Goal: Contribute content

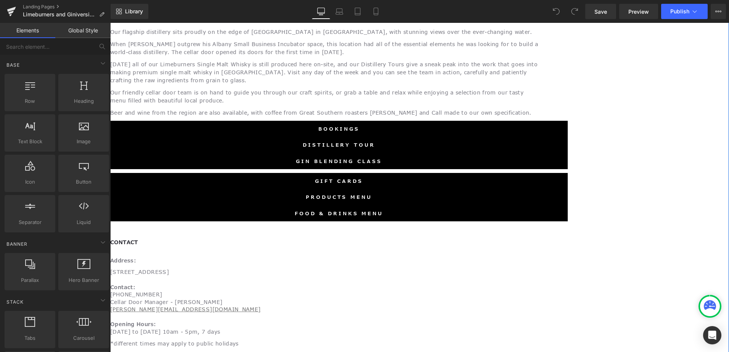
scroll to position [534, 0]
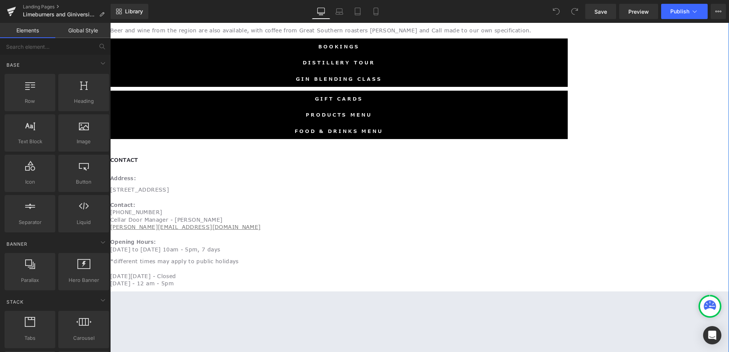
click at [256, 186] on p "[STREET_ADDRESS] Contact: [PHONE_NUMBER] Cellar Door Manager - [PERSON_NAME] [P…" at bounding box center [406, 221] width 592 height 71
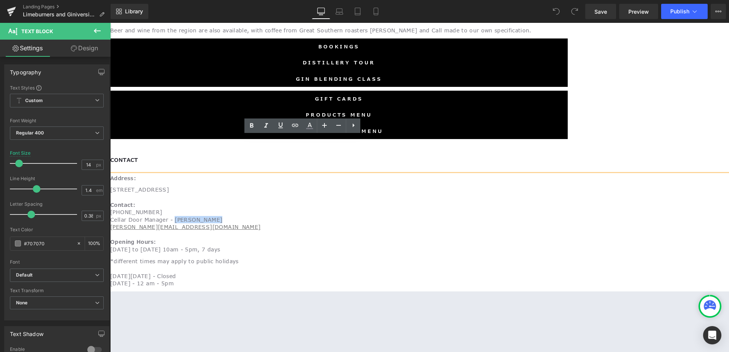
drag, startPoint x: 295, startPoint y: 182, endPoint x: 247, endPoint y: 183, distance: 48.0
click at [247, 186] on p "[STREET_ADDRESS] Contact: [PHONE_NUMBER] Cellar Door Manager - [PERSON_NAME] [P…" at bounding box center [406, 221] width 592 height 71
drag, startPoint x: 266, startPoint y: 192, endPoint x: 188, endPoint y: 190, distance: 78.2
click at [188, 190] on p "[STREET_ADDRESS] Contact: [PHONE_NUMBER] Cellar Door Manager - [PERSON_NAME] [P…" at bounding box center [406, 221] width 592 height 71
paste div
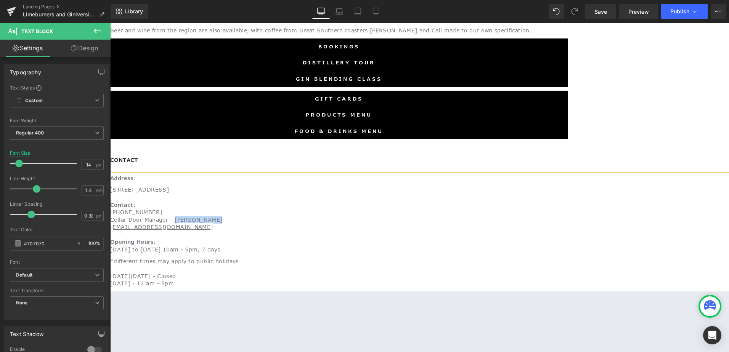
drag, startPoint x: 290, startPoint y: 181, endPoint x: 246, endPoint y: 183, distance: 43.9
click at [246, 186] on p "[STREET_ADDRESS] Contact: [PHONE_NUMBER] Cellar Door Manager - [PERSON_NAME] [E…" at bounding box center [406, 221] width 592 height 71
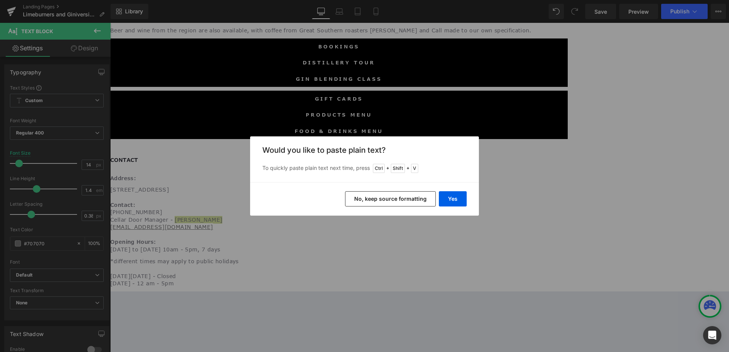
click at [426, 202] on button "No, keep source formatting" at bounding box center [390, 198] width 91 height 15
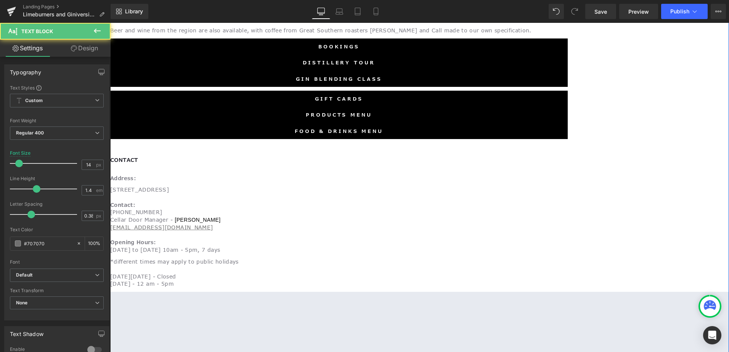
drag, startPoint x: 306, startPoint y: 180, endPoint x: 245, endPoint y: 181, distance: 60.2
click at [245, 186] on p "[STREET_ADDRESS] Contact: [PHONE_NUMBER] Cellar Door Manager - [PERSON_NAME] [E…" at bounding box center [406, 222] width 592 height 72
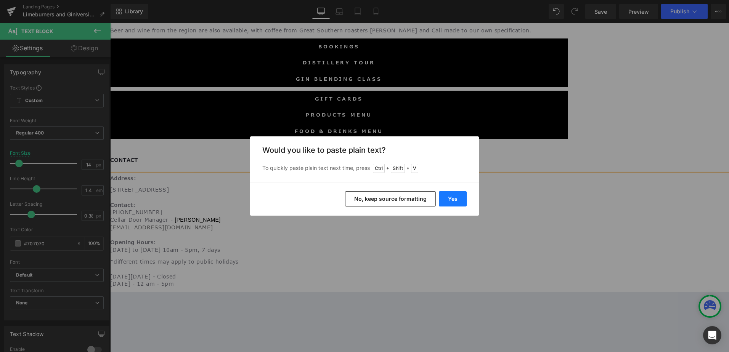
click at [463, 196] on button "Yes" at bounding box center [453, 198] width 28 height 15
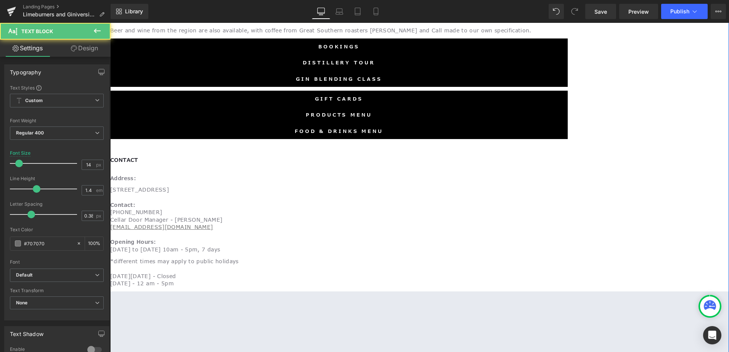
click at [222, 216] on font "Cellar Door Manager - [PERSON_NAME]" at bounding box center [166, 219] width 112 height 7
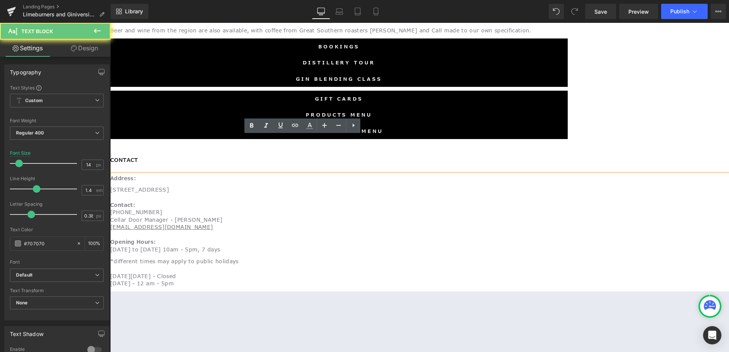
click at [222, 216] on font "Cellar Door Manager - [PERSON_NAME]" at bounding box center [166, 219] width 112 height 7
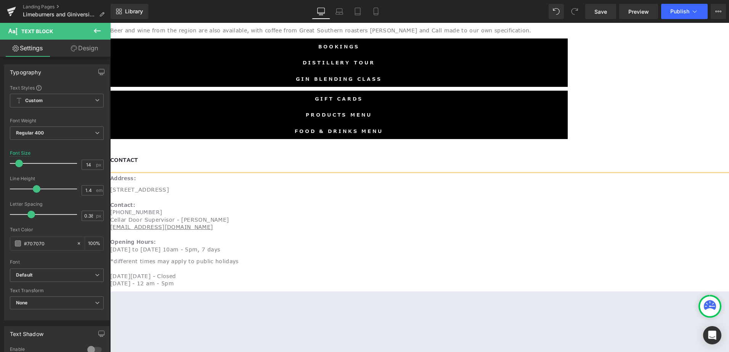
drag, startPoint x: 302, startPoint y: 181, endPoint x: 189, endPoint y: 179, distance: 112.8
click at [189, 186] on p "[STREET_ADDRESS] Contact: [PHONE_NUMBER] Cellar Door Supervisor - [PERSON_NAME]…" at bounding box center [406, 221] width 592 height 71
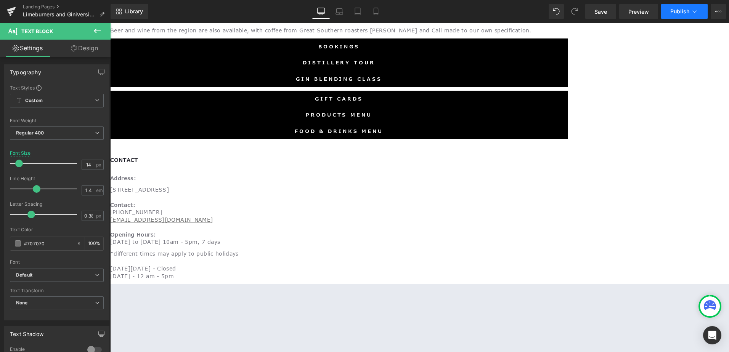
click at [684, 13] on span "Publish" at bounding box center [679, 11] width 19 height 6
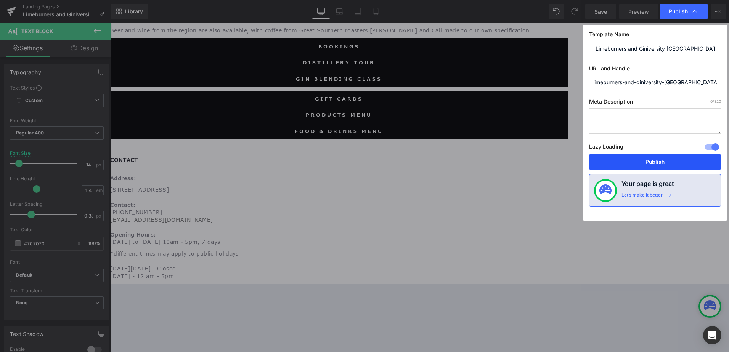
click at [645, 162] on button "Publish" at bounding box center [655, 161] width 132 height 15
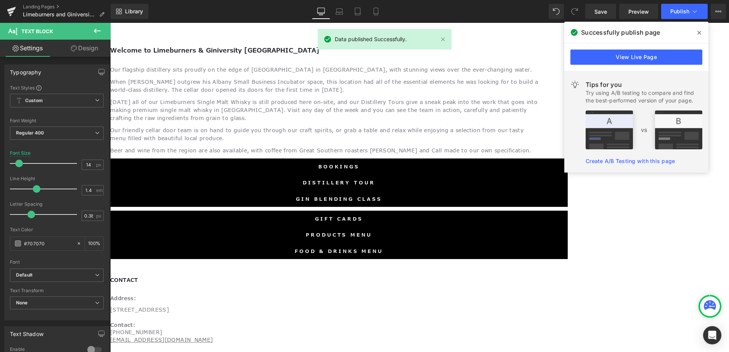
scroll to position [381, 0]
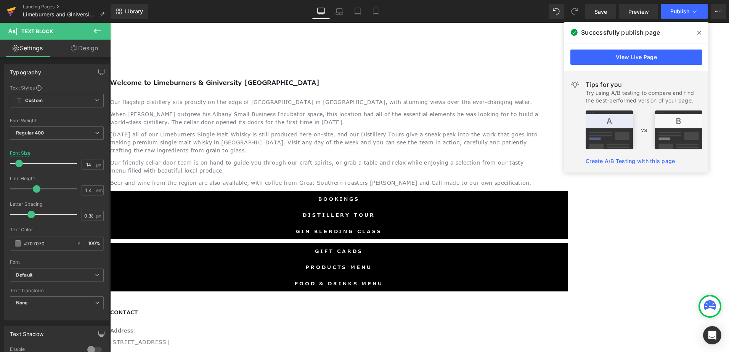
click at [11, 10] on icon at bounding box center [11, 9] width 9 height 5
